Goal: Obtain resource: Obtain resource

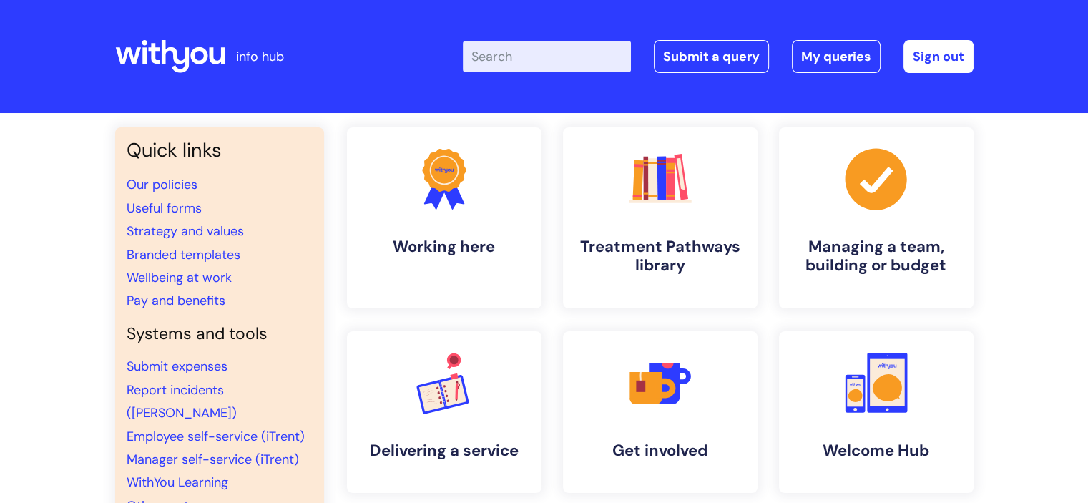
click at [511, 63] on input "Enter your search term here..." at bounding box center [547, 56] width 168 height 31
type input "RAF"
click button "Search" at bounding box center [0, 0] width 0 height 0
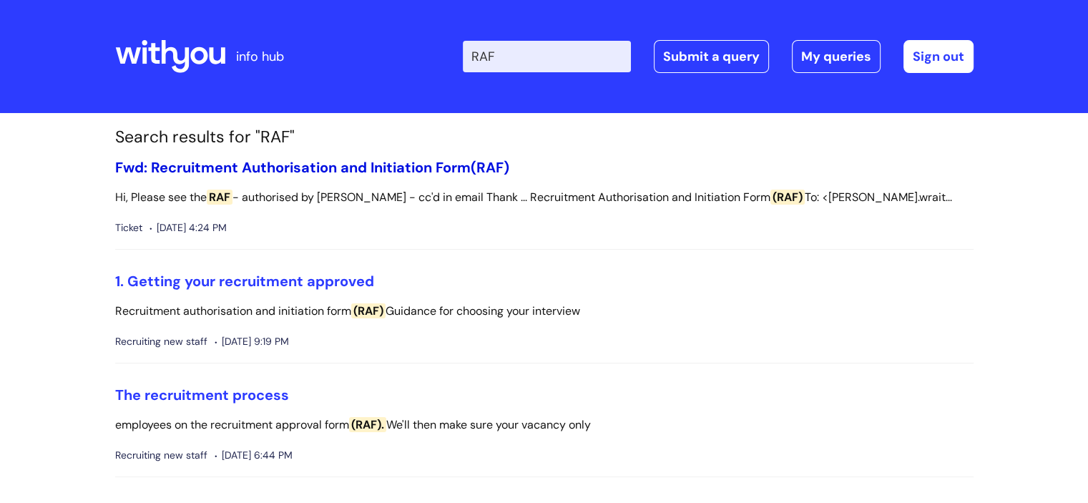
click at [329, 169] on link "Fwd: Recruitment Authorisation and Initiation Form (RAF)" at bounding box center [312, 167] width 394 height 19
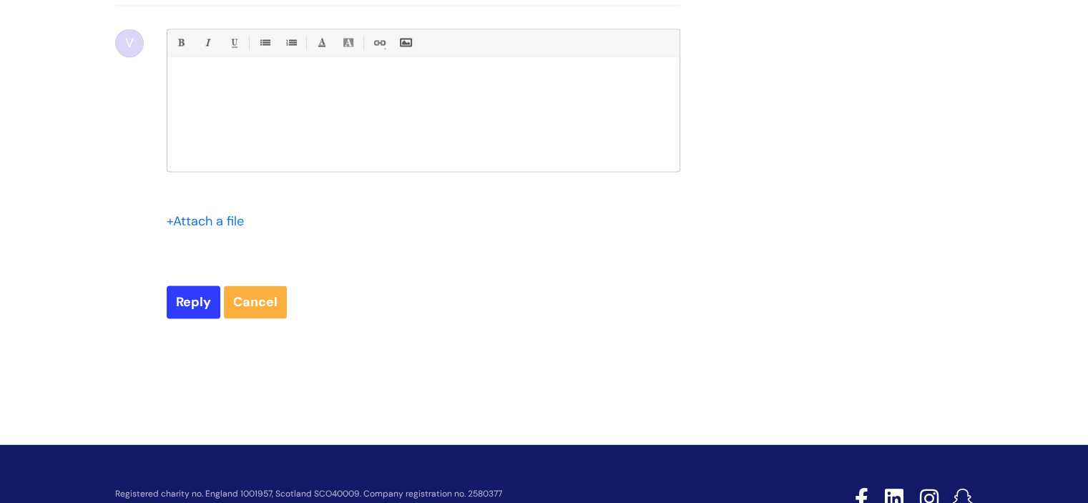
scroll to position [7799, 0]
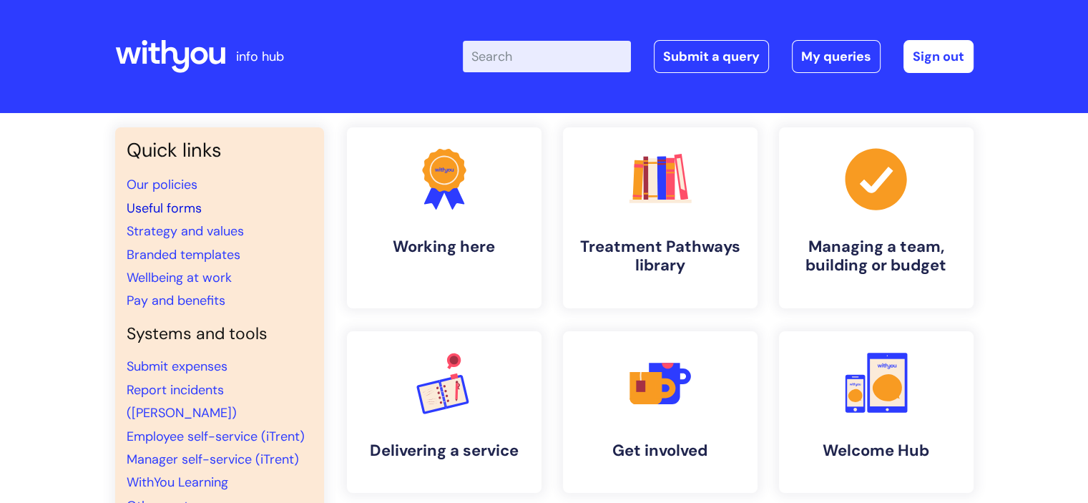
click at [146, 205] on link "Useful forms" at bounding box center [164, 207] width 75 height 17
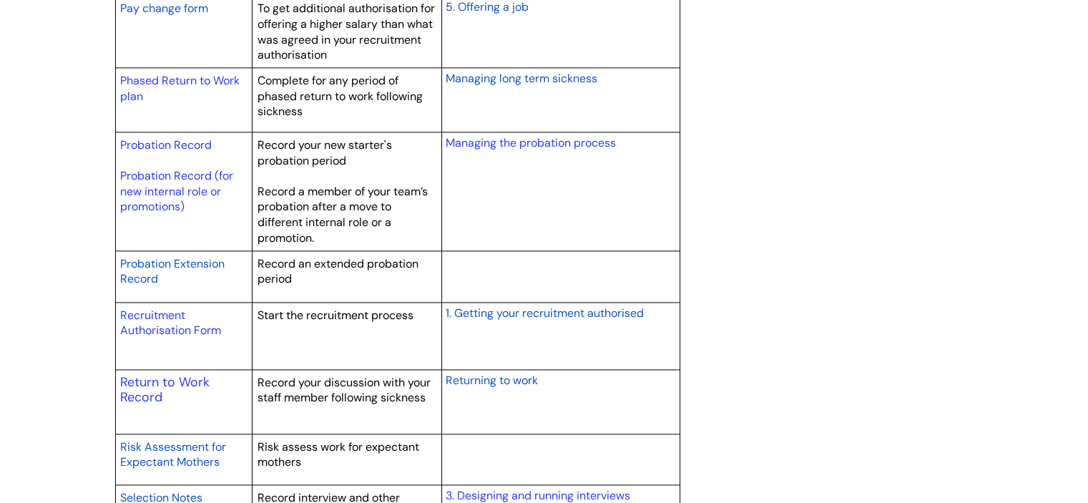
scroll to position [2002, 0]
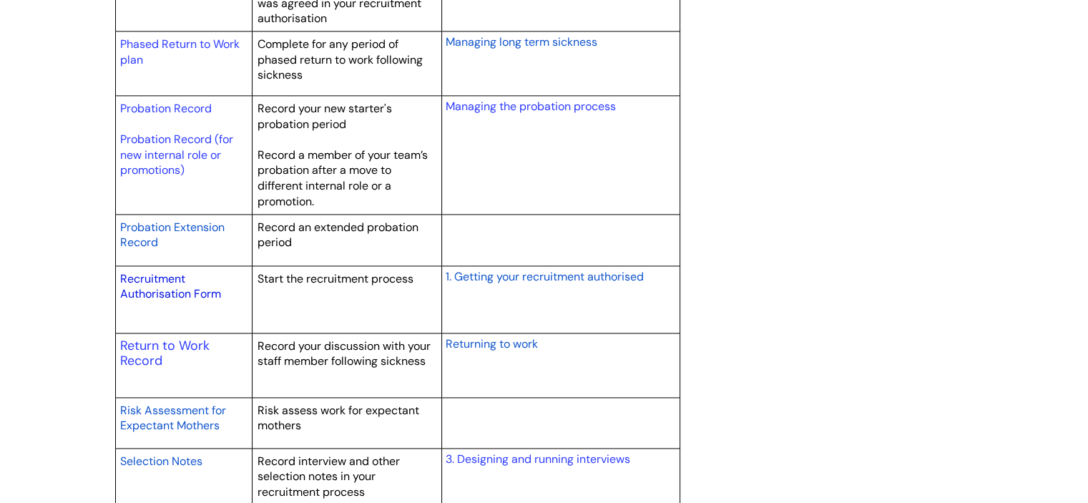
click at [151, 290] on link "Recruitment Authorisation Form" at bounding box center [170, 286] width 101 height 31
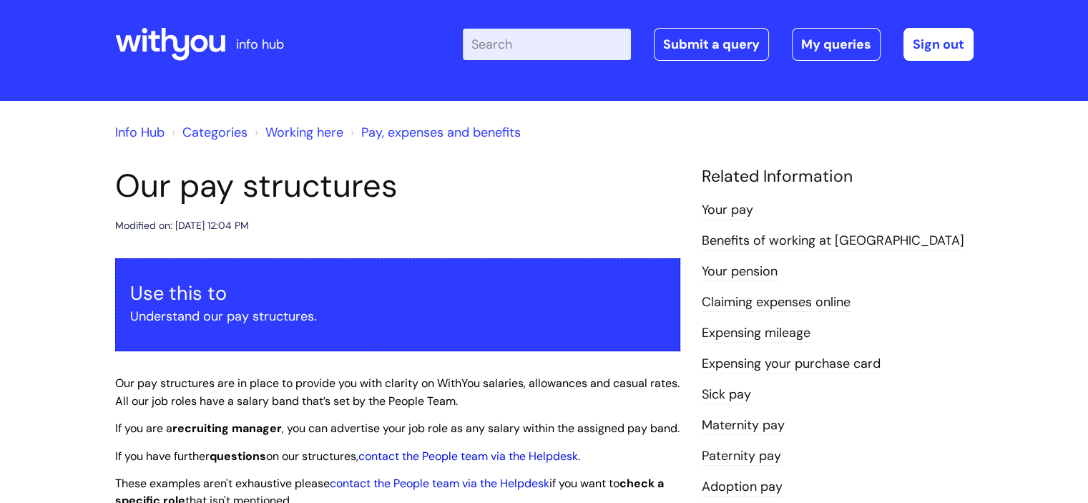
scroll to position [358, 0]
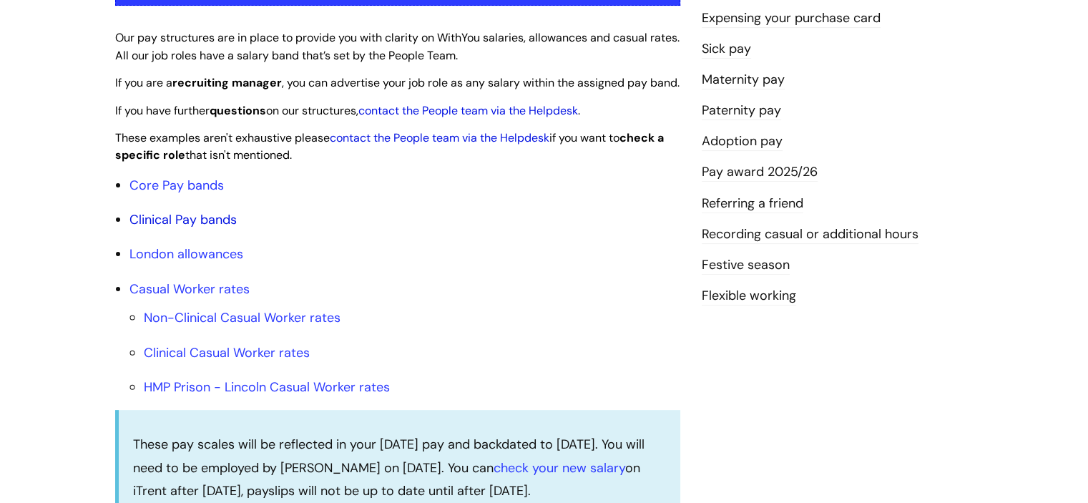
click at [184, 228] on link "Clinical Pay bands" at bounding box center [182, 219] width 107 height 17
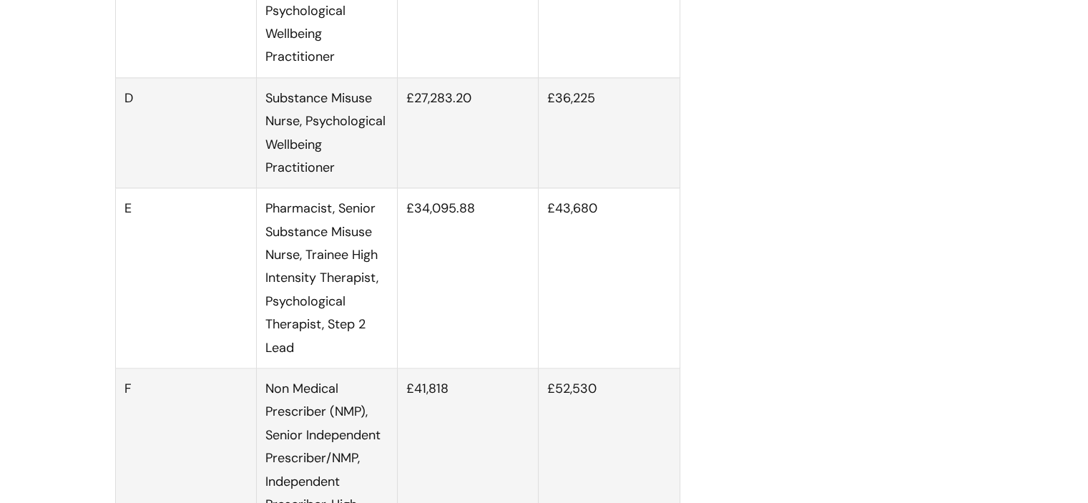
scroll to position [2165, 0]
